Goal: Transaction & Acquisition: Download file/media

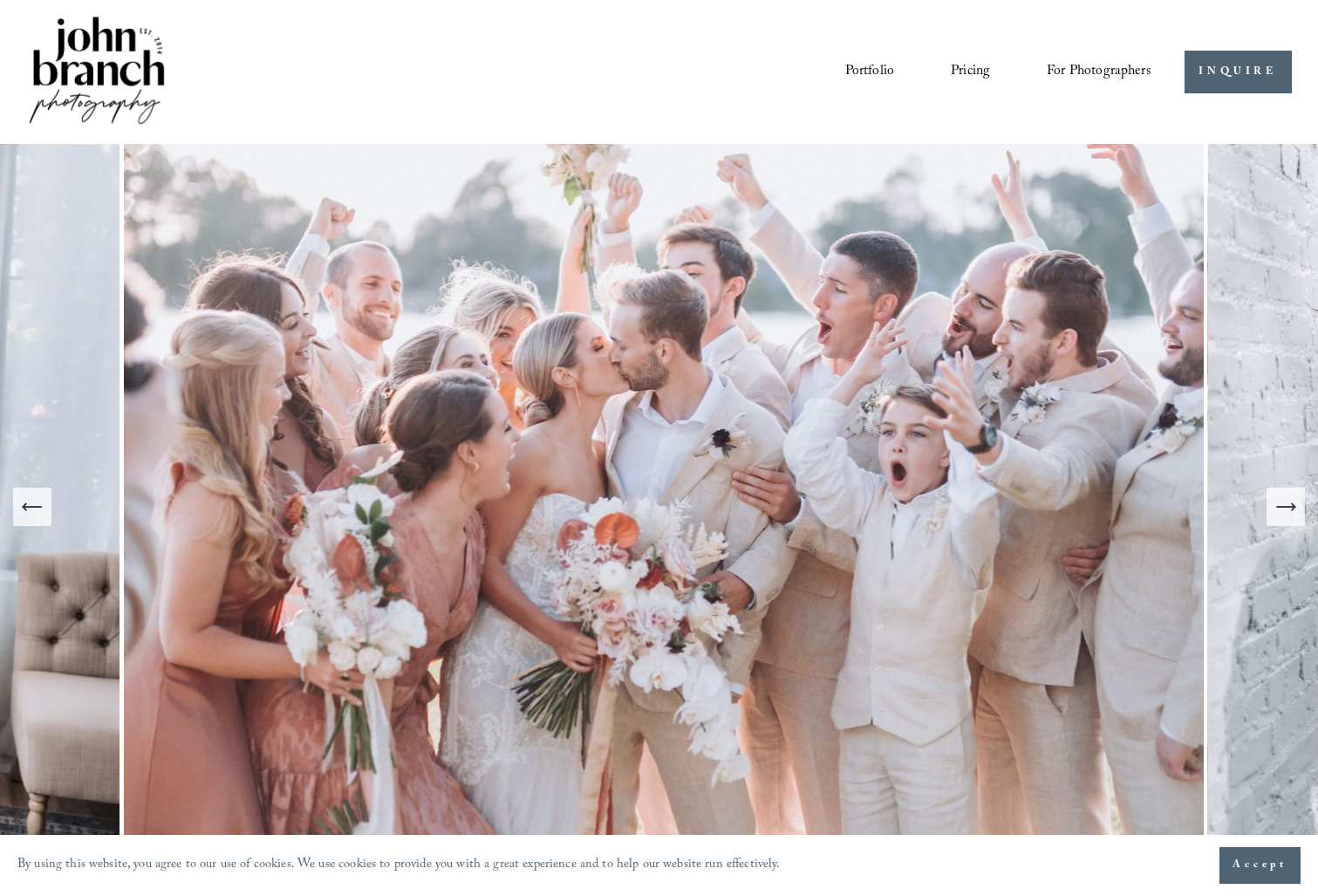
click at [0, 0] on span "Presets" at bounding box center [0, 0] width 0 height 0
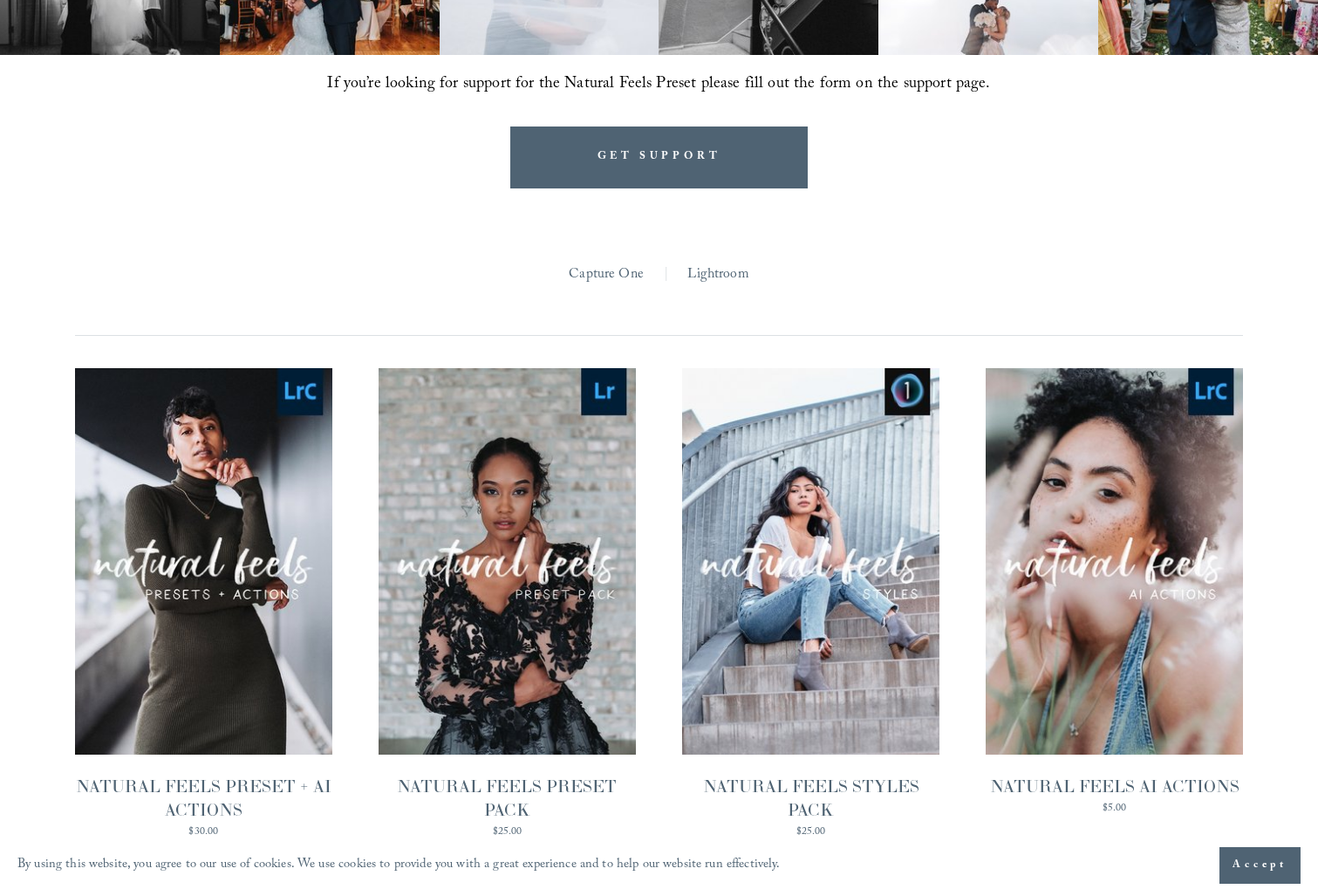
scroll to position [1507, 0]
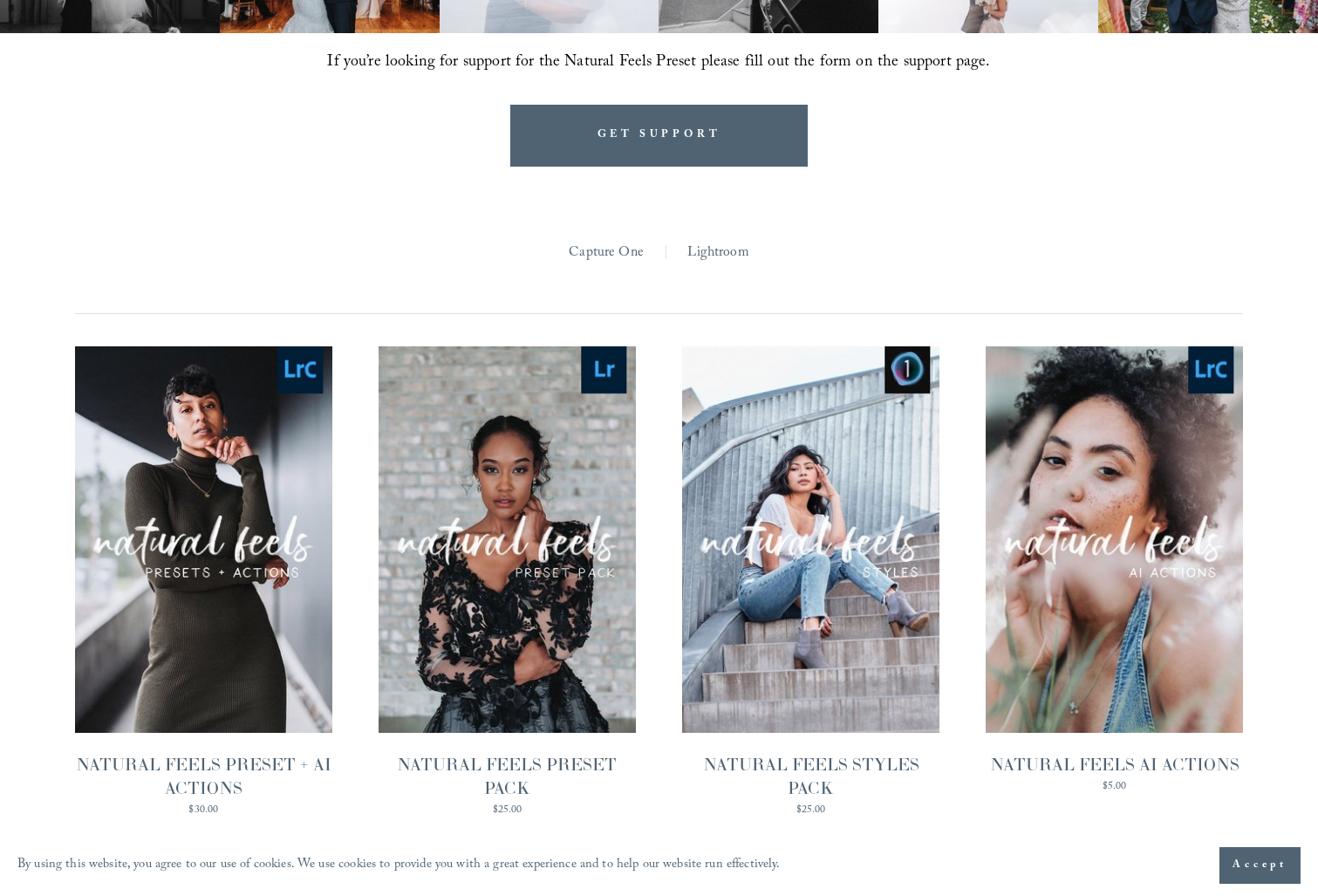
click at [738, 240] on link "Lightroom" at bounding box center [717, 253] width 61 height 27
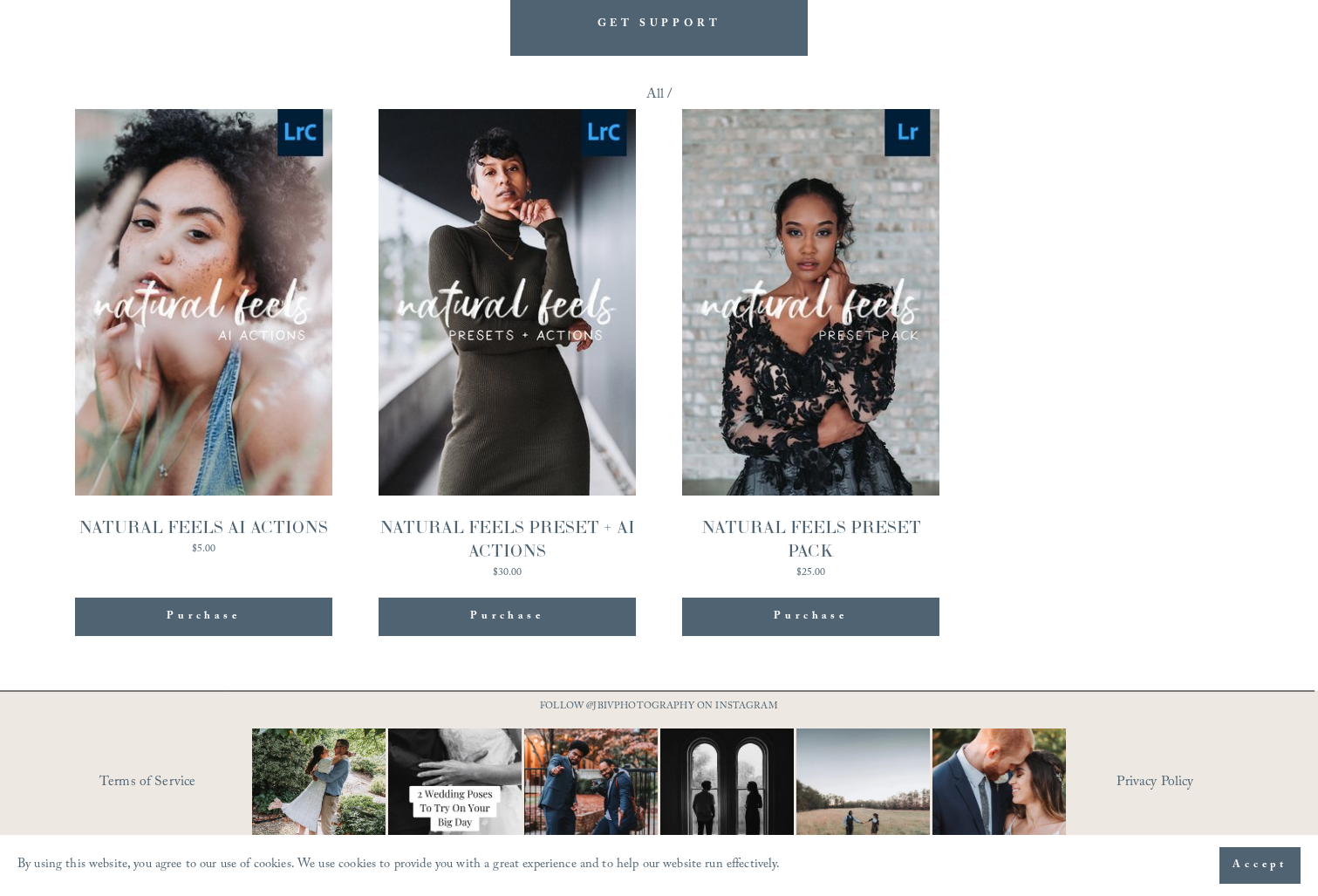
scroll to position [1617, 0]
click at [545, 599] on div "Purchase" at bounding box center [507, 618] width 257 height 38
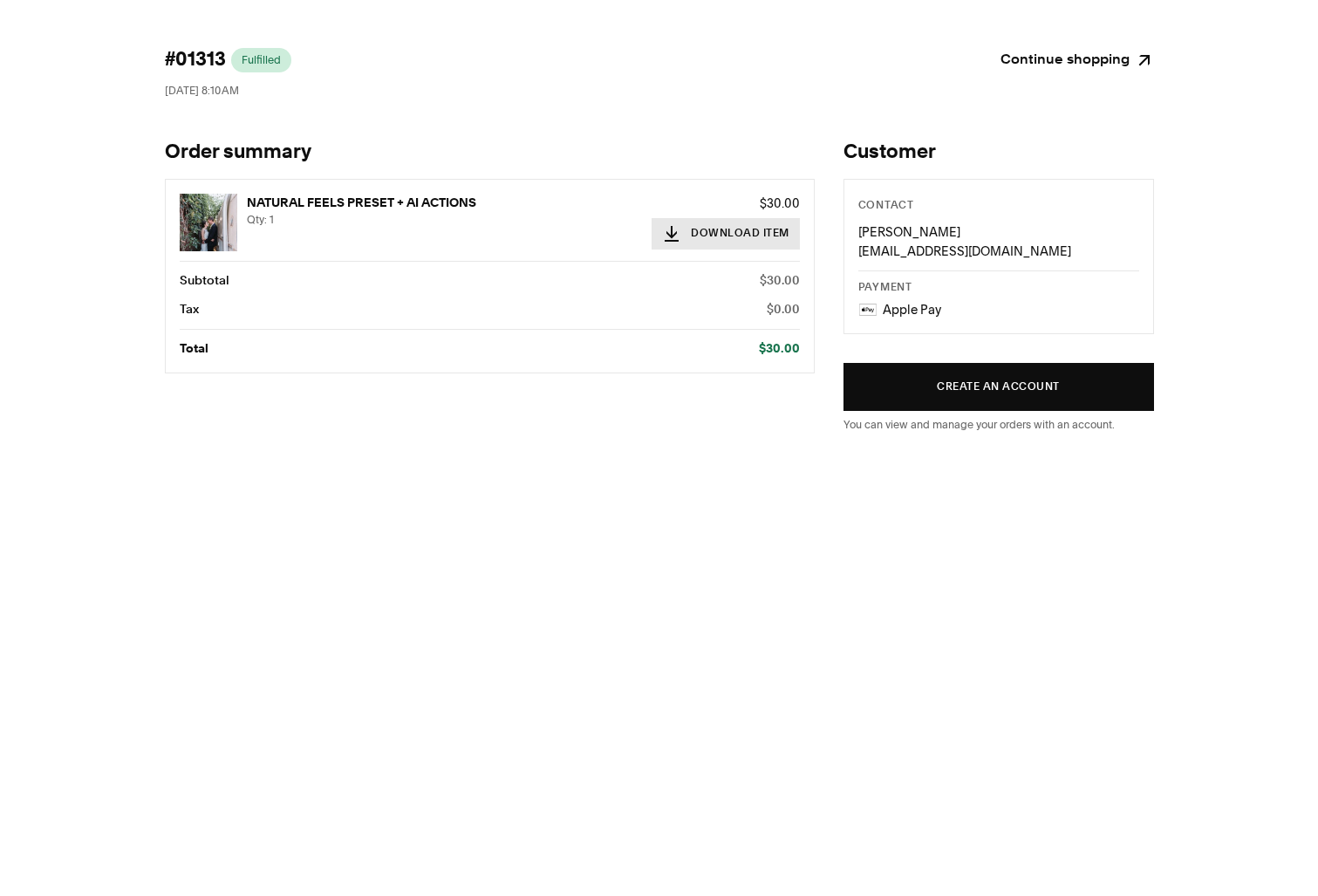
click at [724, 237] on button "Download Item" at bounding box center [725, 233] width 148 height 31
